Goal: Transaction & Acquisition: Purchase product/service

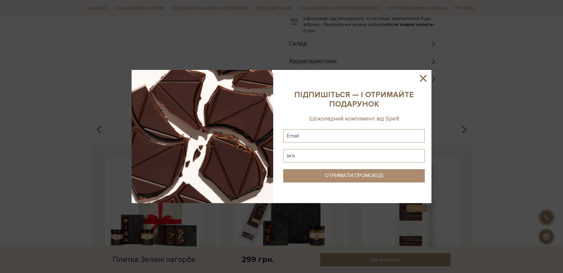
click at [417, 80] on icon at bounding box center [422, 78] width 11 height 11
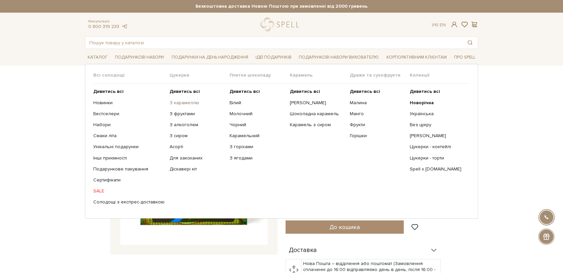
click at [185, 105] on link "З карамеллю" at bounding box center [197, 103] width 55 height 6
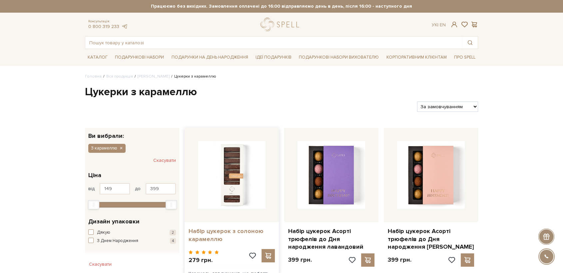
click at [216, 227] on link "Набір цукерок з солоною карамеллю" at bounding box center [232, 235] width 86 height 16
